Goal: Transaction & Acquisition: Purchase product/service

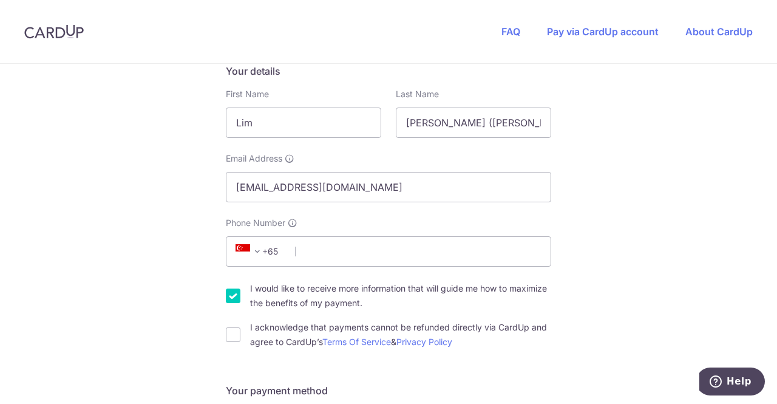
scroll to position [243, 0]
click at [325, 253] on input "Phone Number" at bounding box center [388, 250] width 325 height 30
type input "93240090"
type input "049031"
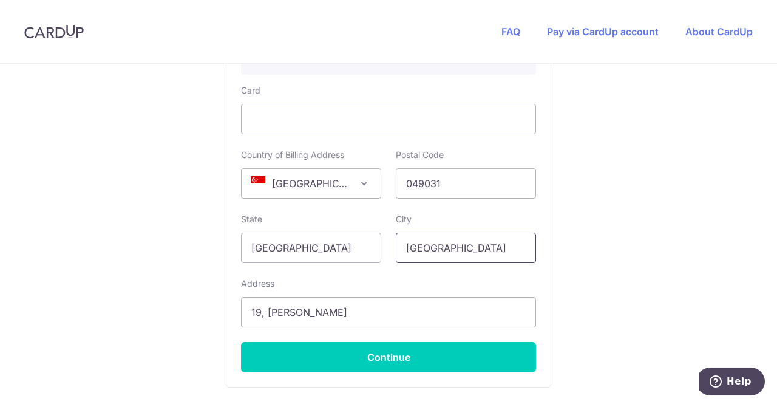
scroll to position [846, 0]
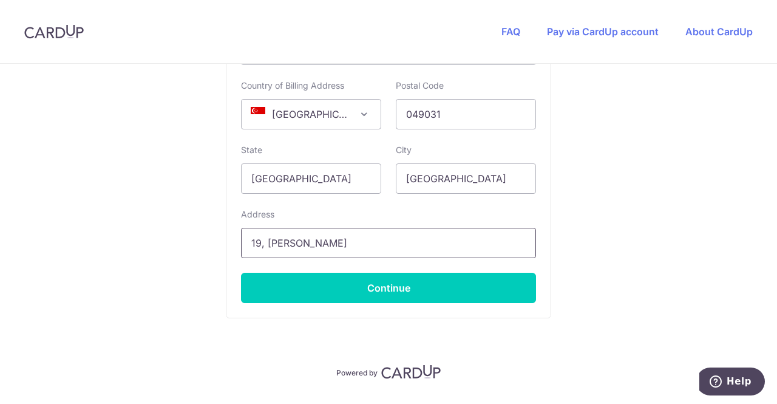
click at [347, 245] on input "19, [PERSON_NAME]" at bounding box center [388, 243] width 295 height 30
type input "[STREET_ADDRESS]"
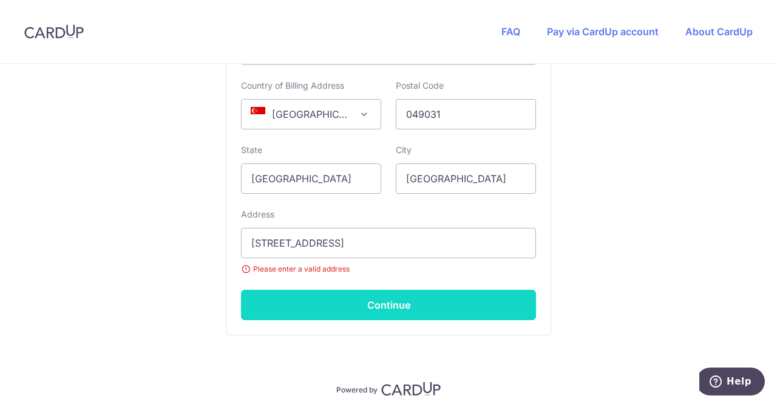
click at [424, 303] on button "Continue" at bounding box center [388, 305] width 295 height 30
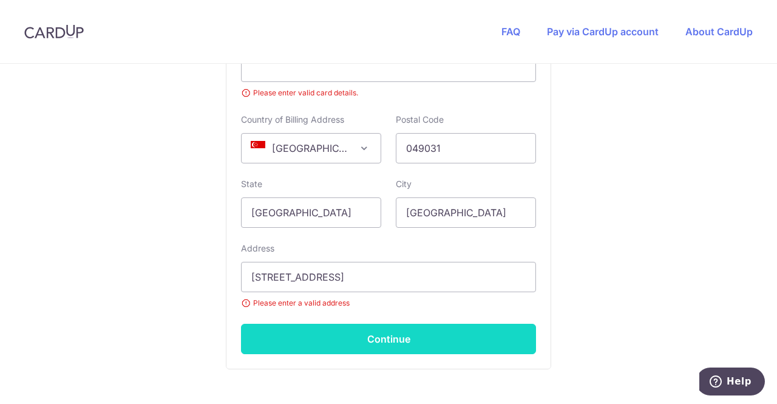
scroll to position [342, 0]
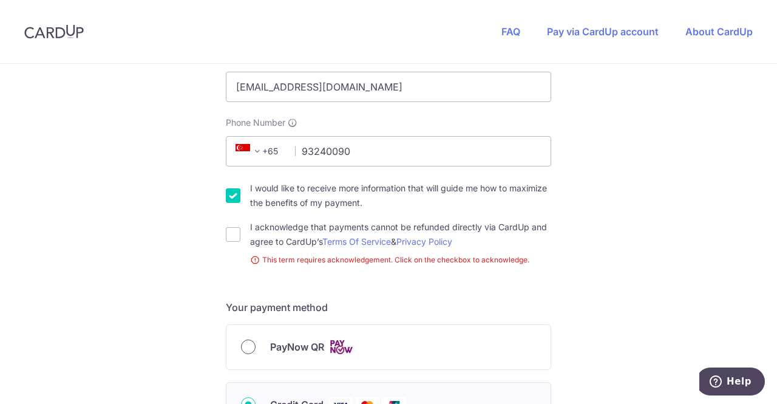
click at [246, 344] on input "PayNow QR" at bounding box center [248, 346] width 15 height 15
radio input "true"
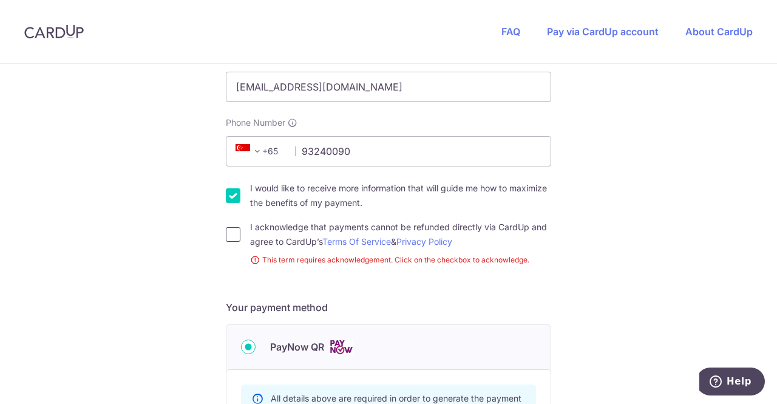
click at [231, 227] on input "I acknowledge that payments cannot be refunded directly via CardUp and agree to…" at bounding box center [233, 234] width 15 height 15
checkbox input "true"
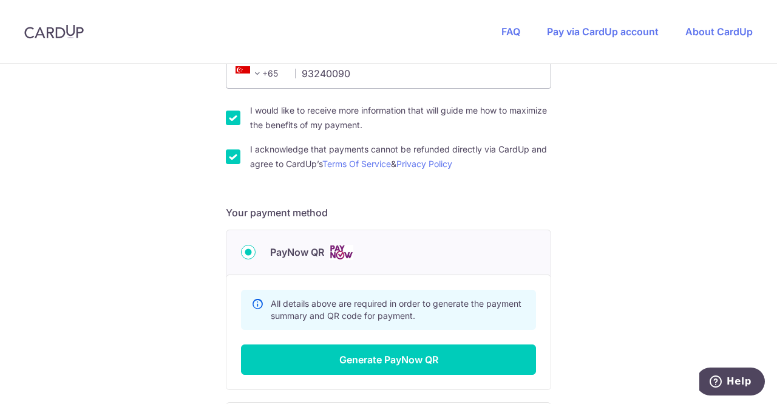
scroll to position [463, 0]
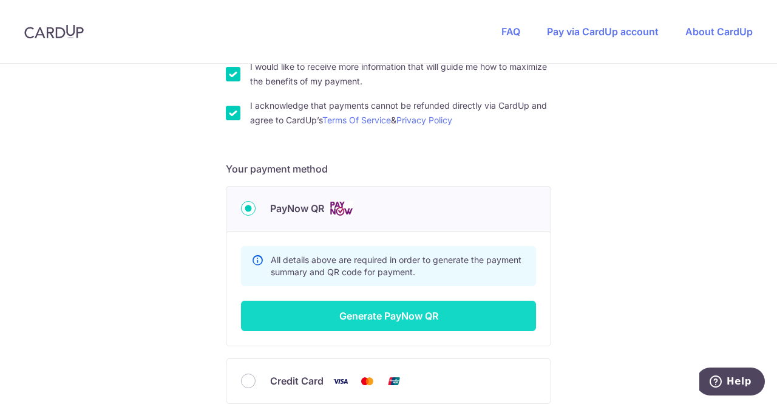
click at [433, 317] on button "Generate PayNow QR" at bounding box center [388, 315] width 295 height 30
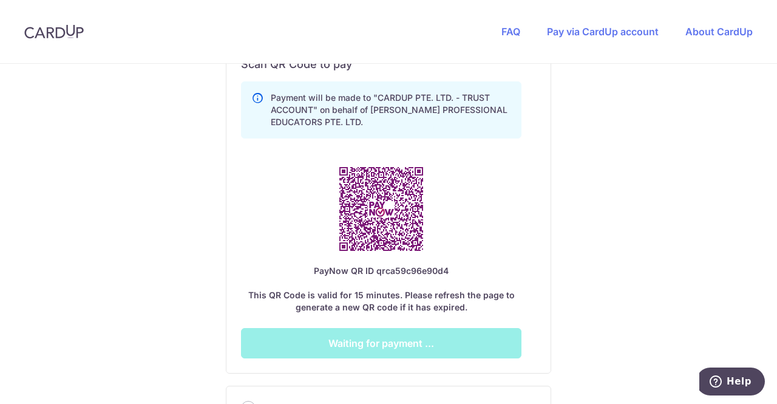
scroll to position [645, 0]
